Goal: Information Seeking & Learning: Learn about a topic

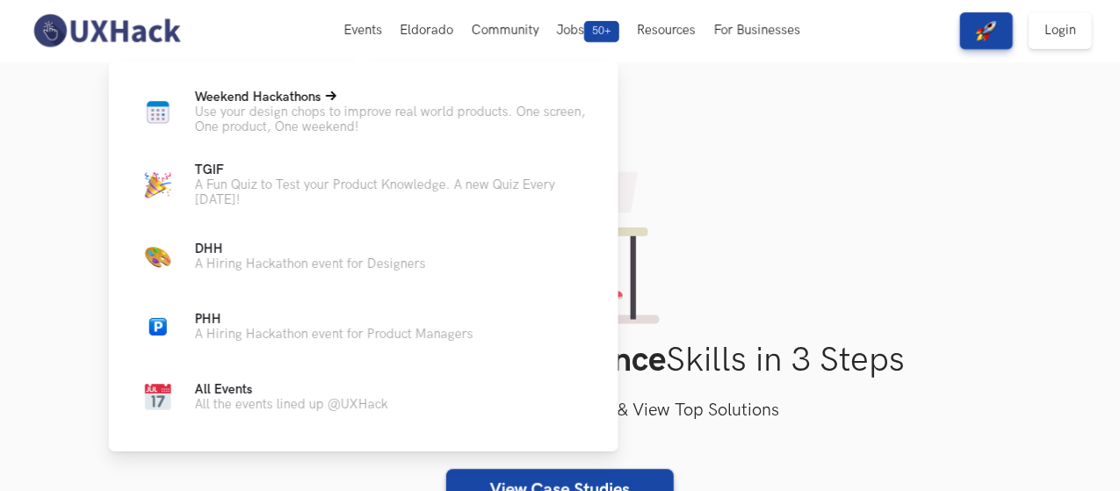
click at [286, 109] on p "Use your design chops to improve real world products. One screen, One product, …" at bounding box center [392, 120] width 395 height 30
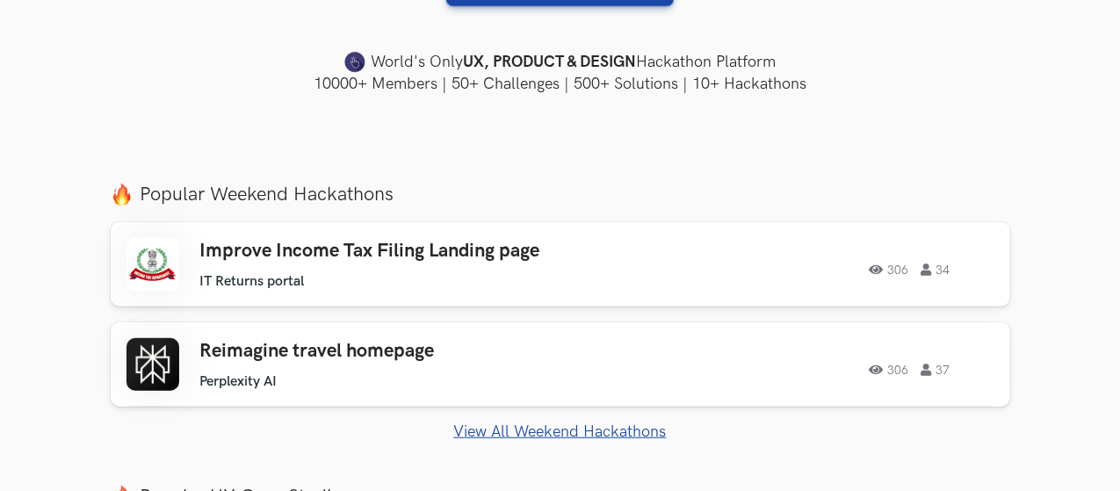
scroll to position [527, 0]
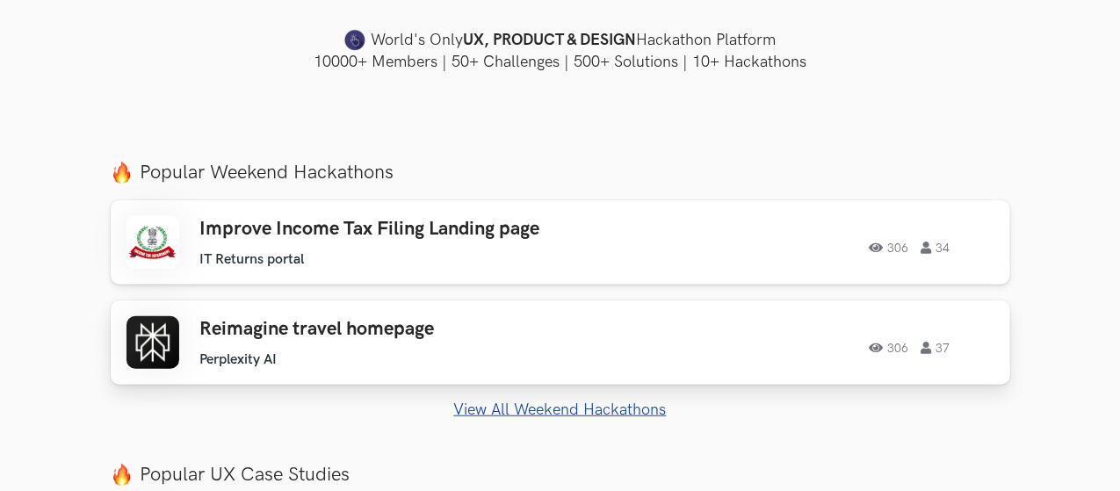
click at [256, 342] on div "Reimagine travel homepage Perplexity AI Perplexity AI 306 37" at bounding box center [393, 343] width 386 height 50
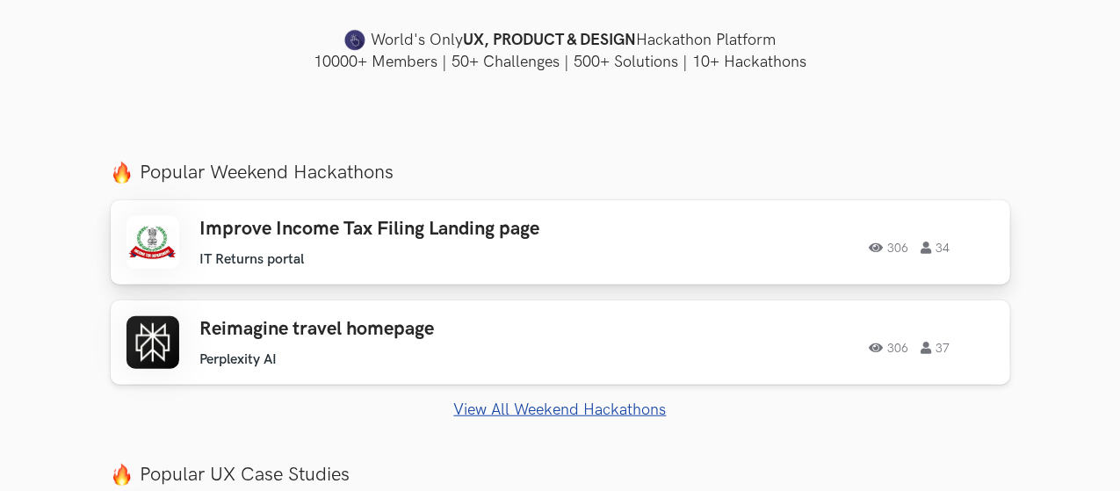
click at [287, 238] on h3 "Improve Income Tax Filing Landing page" at bounding box center [393, 229] width 386 height 23
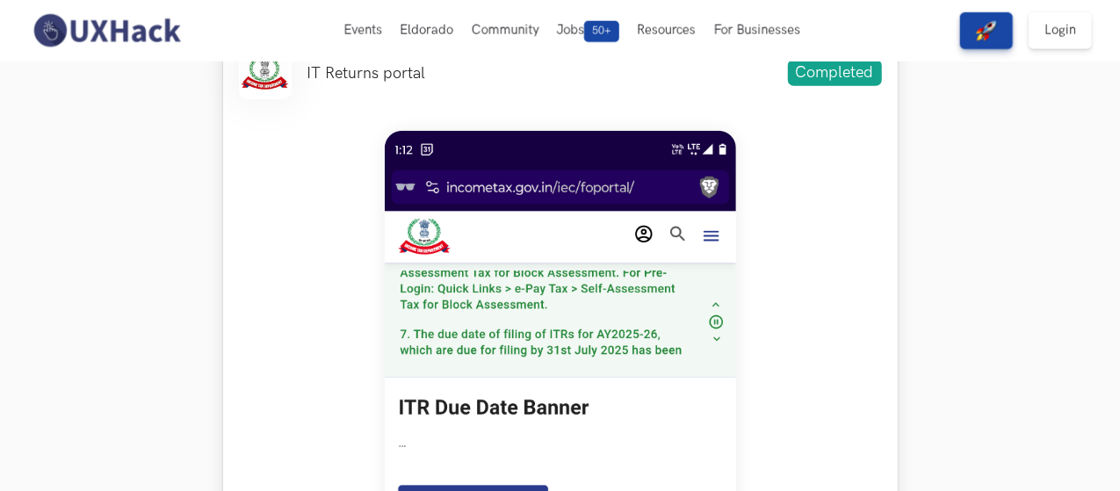
scroll to position [527, 0]
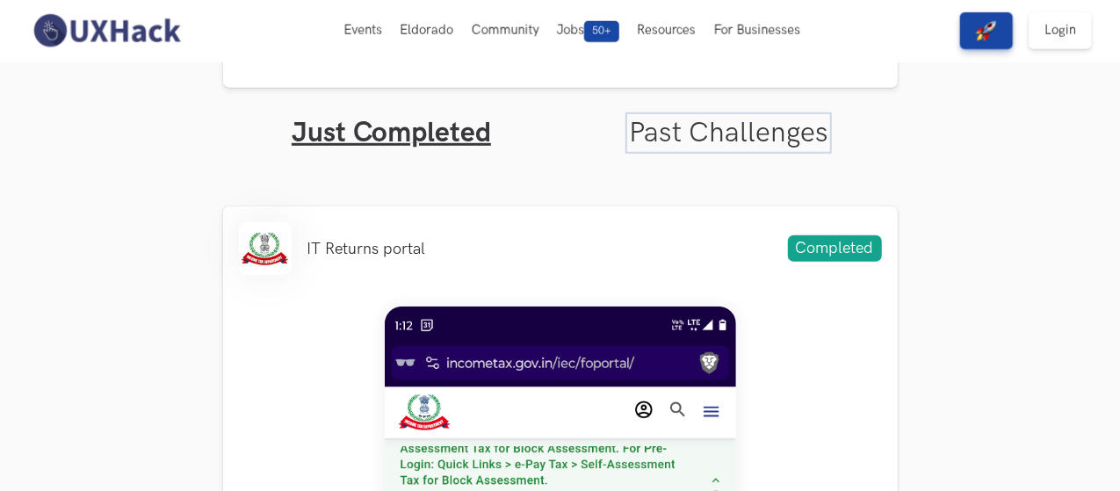
click at [768, 148] on link "Past Challenges" at bounding box center [728, 133] width 199 height 34
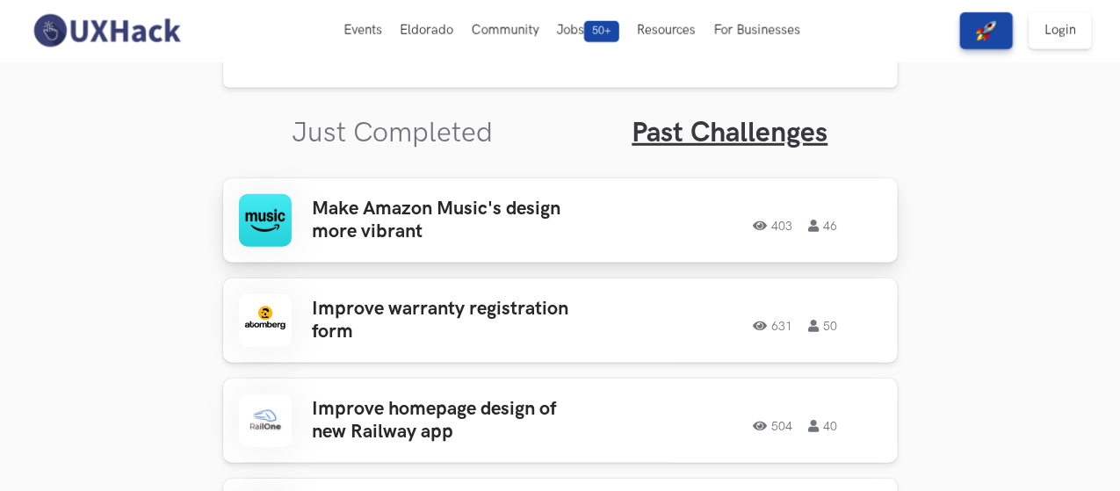
click at [459, 223] on h3 "Make Amazon Music's design more vibrant" at bounding box center [450, 221] width 274 height 47
click at [363, 328] on h3 "Improve warranty registration form" at bounding box center [450, 321] width 274 height 47
click at [393, 412] on h3 "Improve homepage design of new Railway app" at bounding box center [450, 421] width 274 height 47
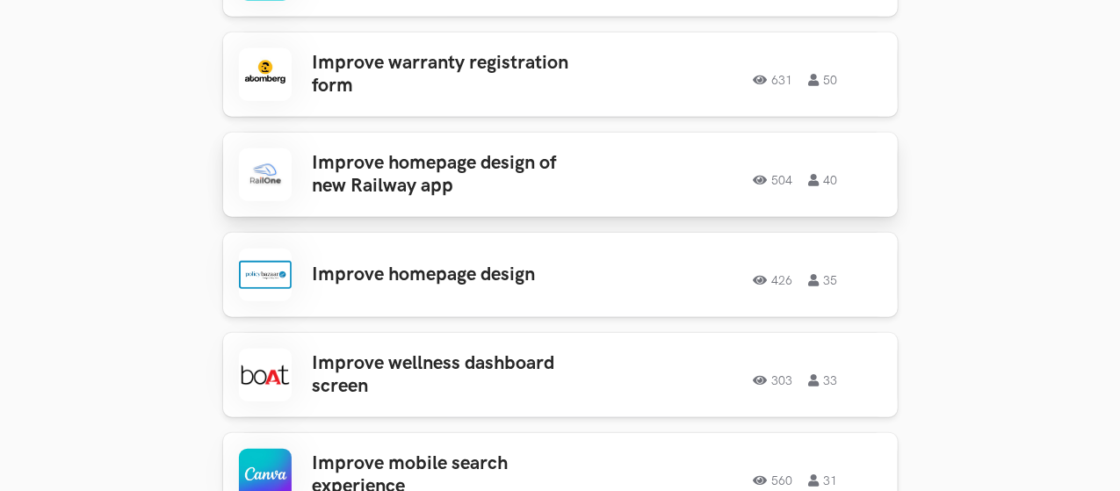
scroll to position [790, 0]
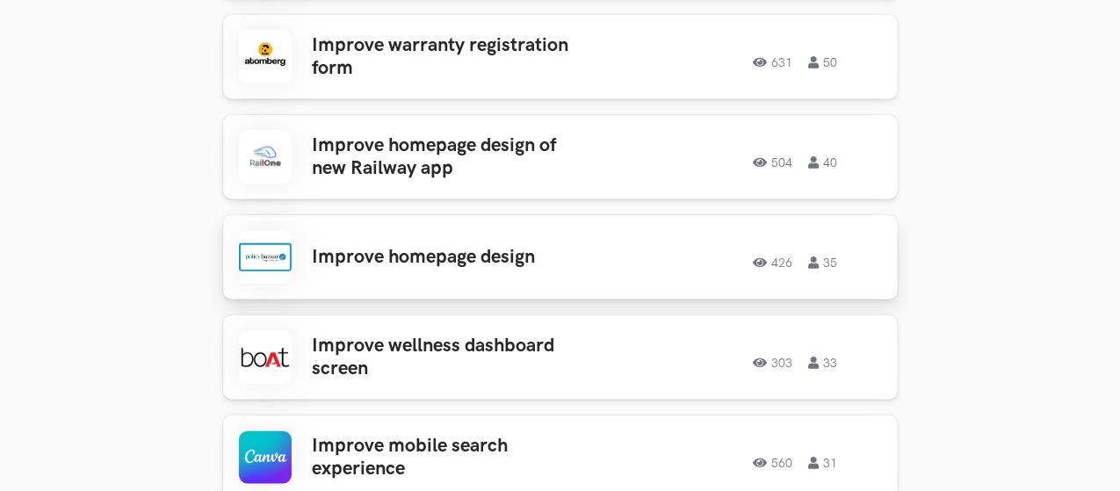
click at [392, 271] on div "Improve homepage design 426 35 426 35" at bounding box center [560, 257] width 643 height 53
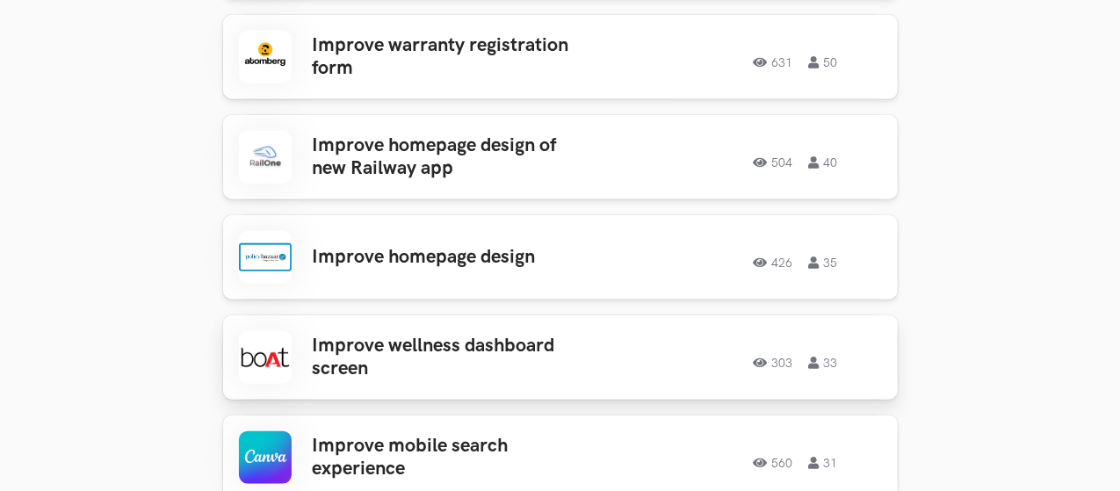
click at [391, 340] on h3 "Improve wellness dashboard screen" at bounding box center [450, 358] width 274 height 47
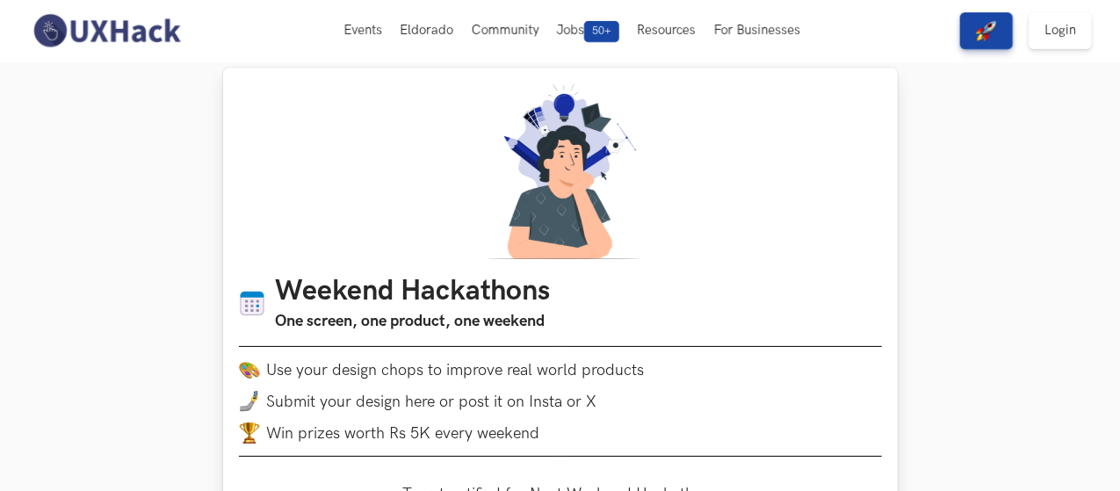
scroll to position [0, 0]
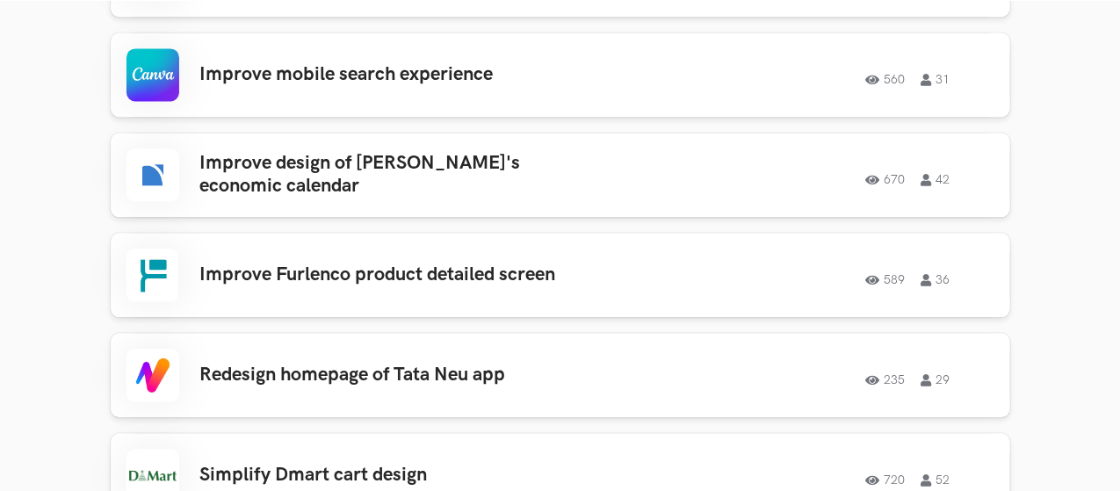
scroll to position [1932, 0]
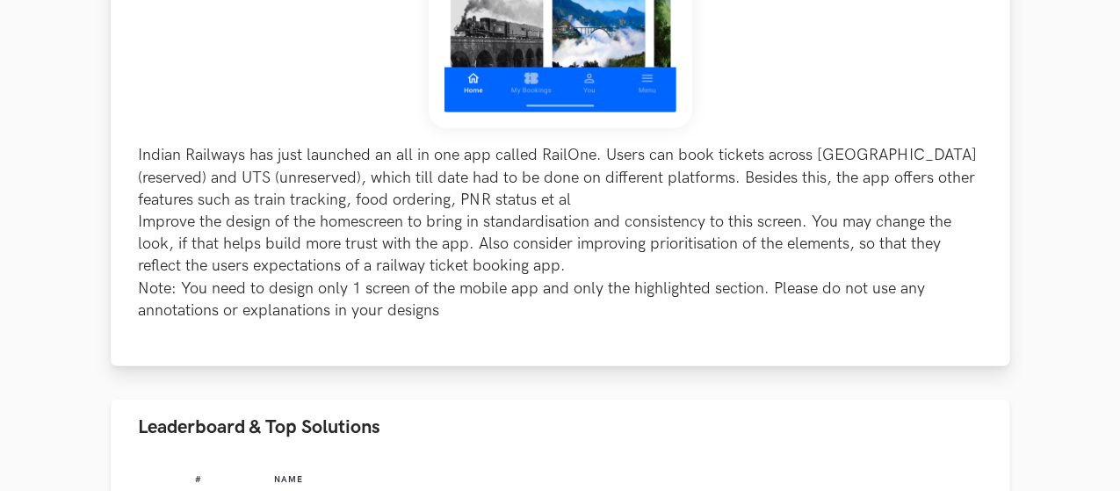
scroll to position [966, 0]
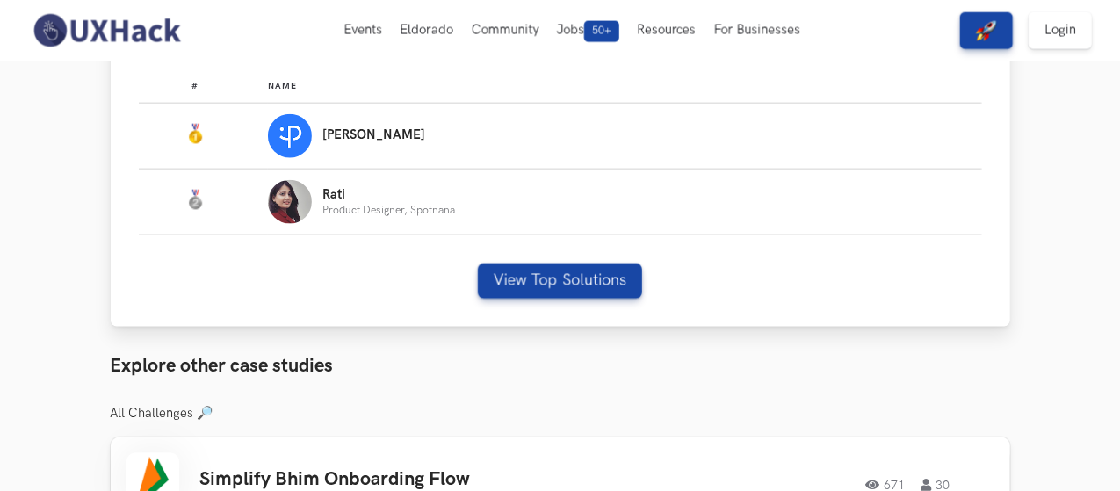
scroll to position [878, 0]
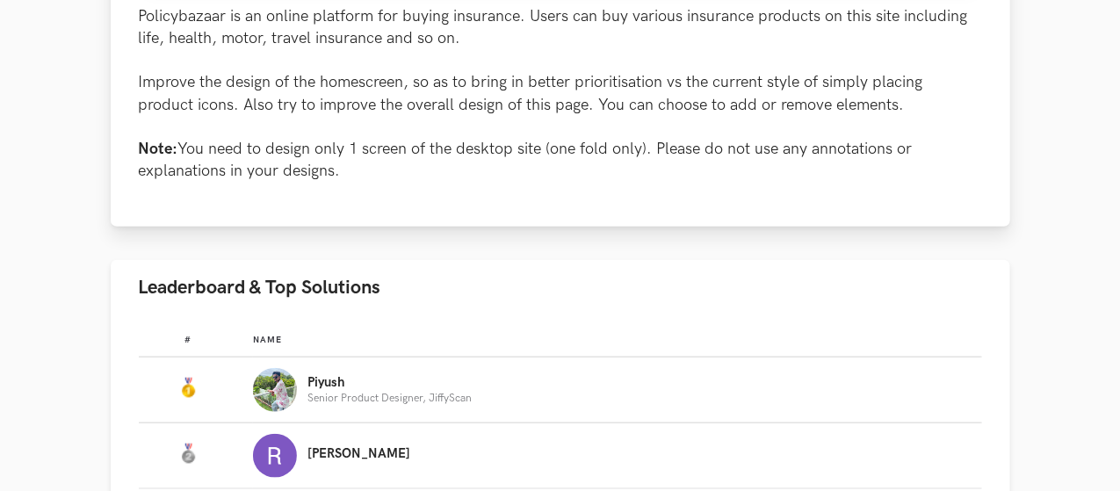
scroll to position [1054, 0]
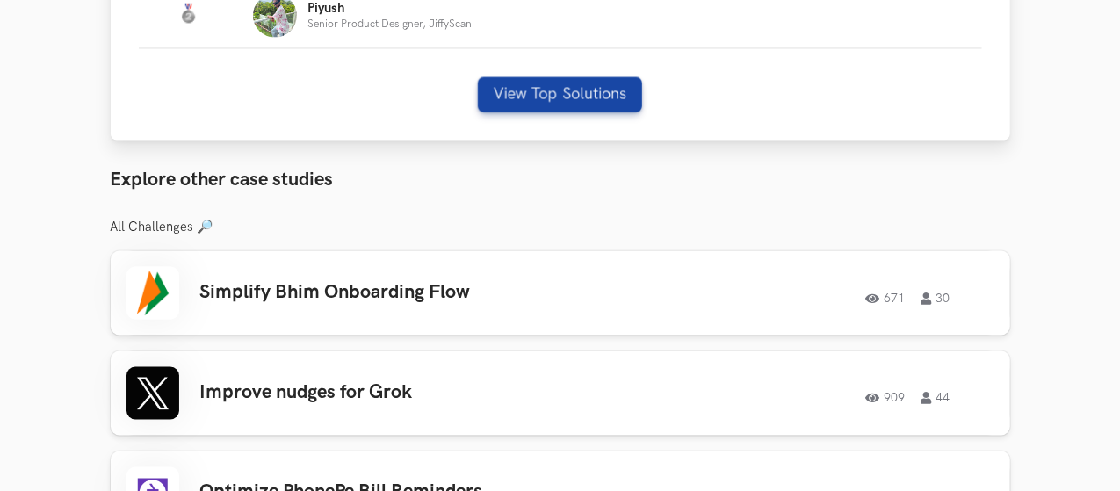
scroll to position [1405, 0]
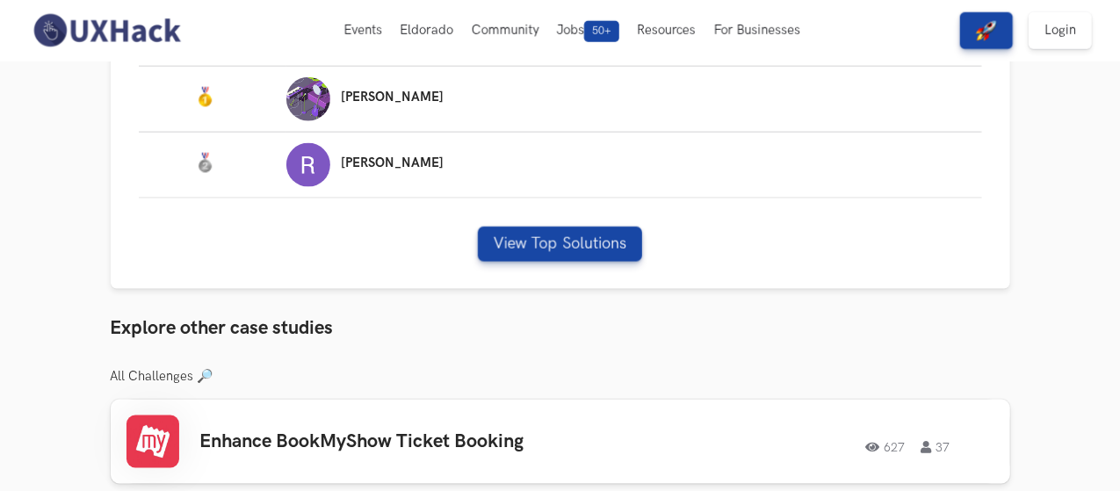
scroll to position [1049, 0]
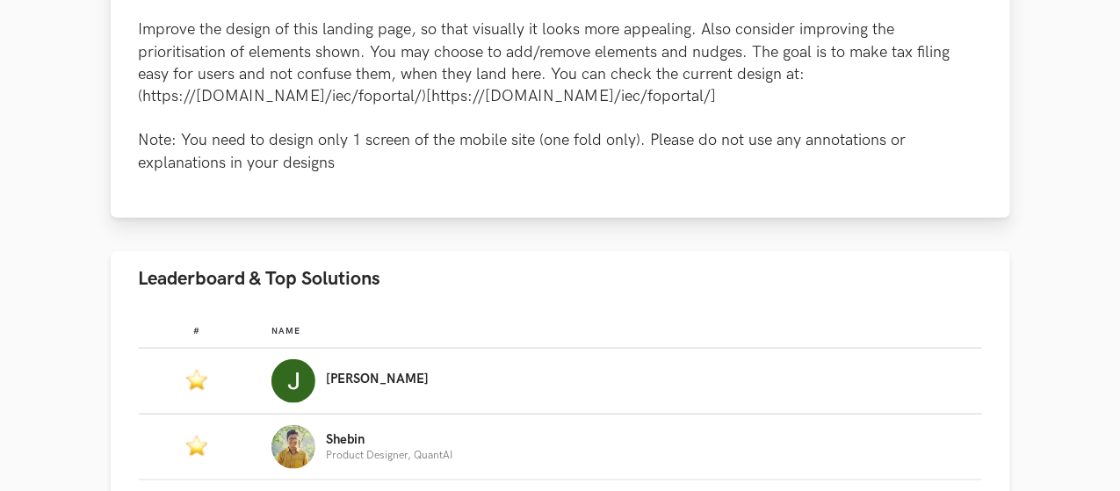
scroll to position [966, 0]
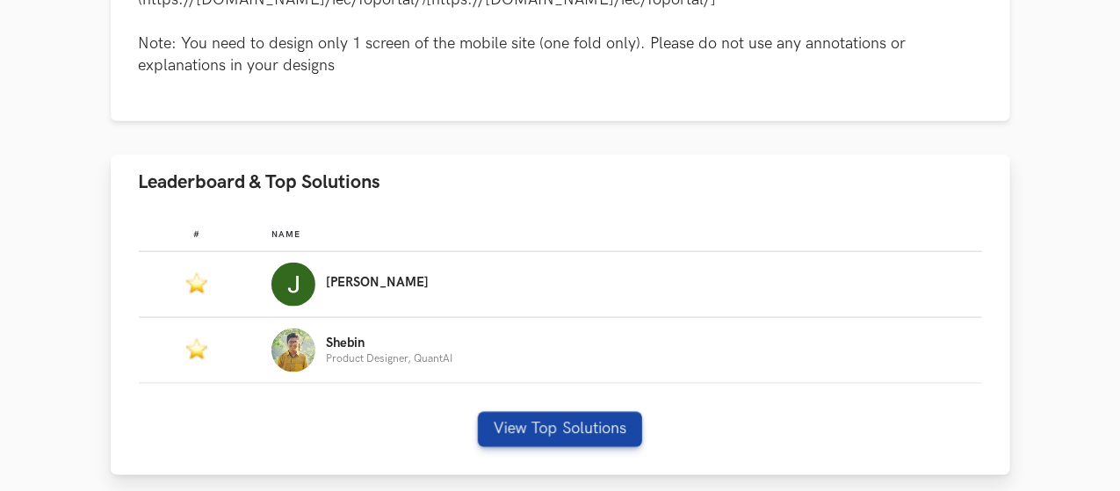
click at [527, 410] on div "# Name #: Name: [PERSON_NAME] #: Name: Shebin Product Designer, QuantAI View To…" at bounding box center [560, 342] width 899 height 265
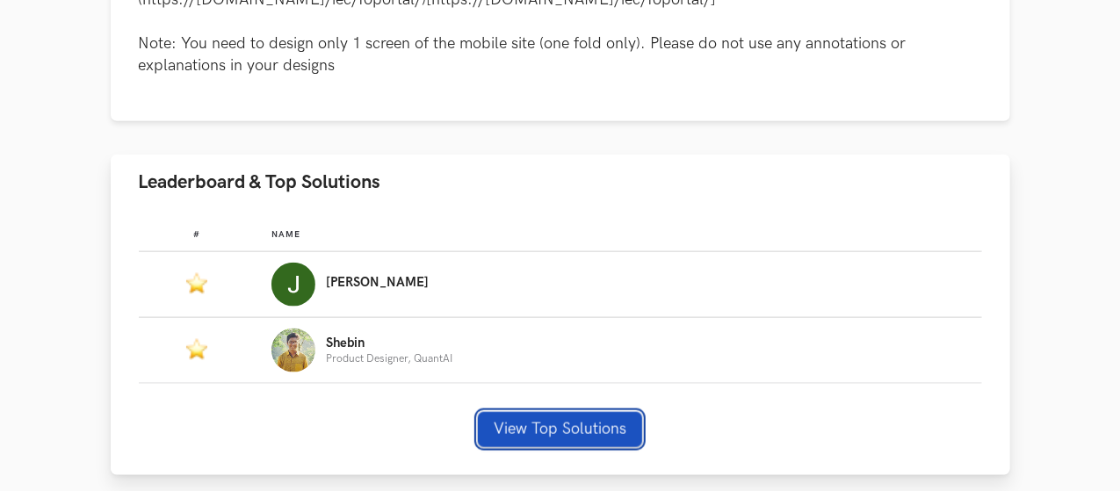
click at [523, 412] on button "View Top Solutions" at bounding box center [560, 429] width 164 height 35
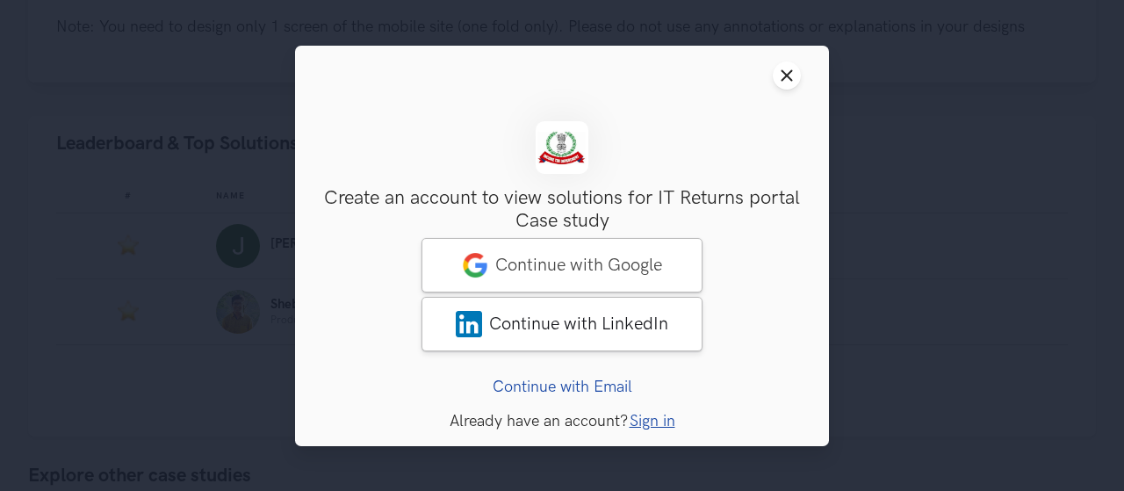
click at [796, 82] on button "Close modal window" at bounding box center [787, 75] width 28 height 28
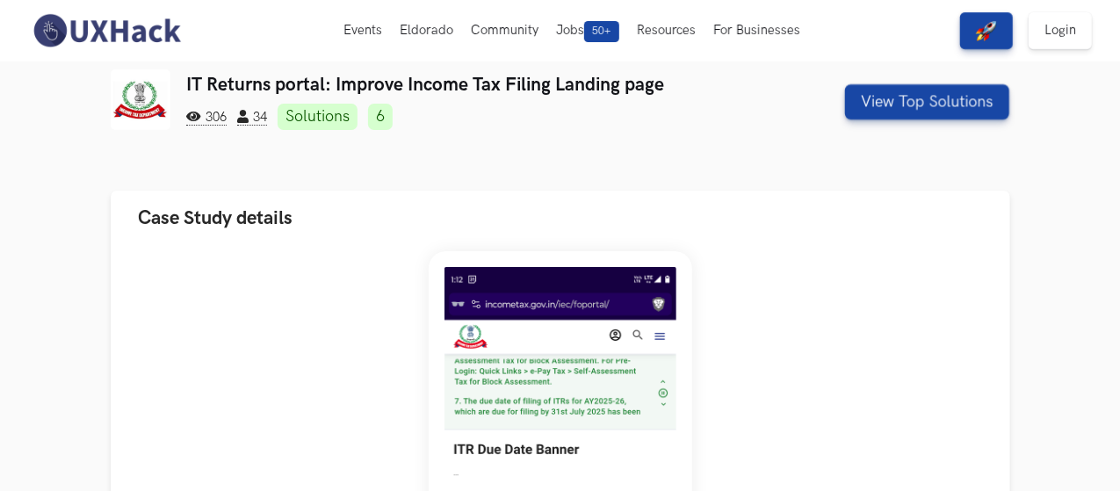
scroll to position [0, 0]
